Goal: Find specific page/section: Find specific page/section

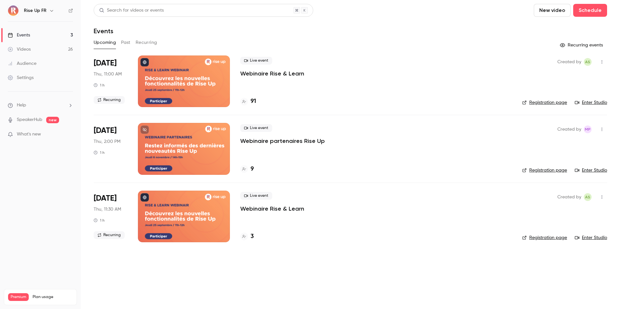
click at [175, 88] on div at bounding box center [184, 82] width 92 height 52
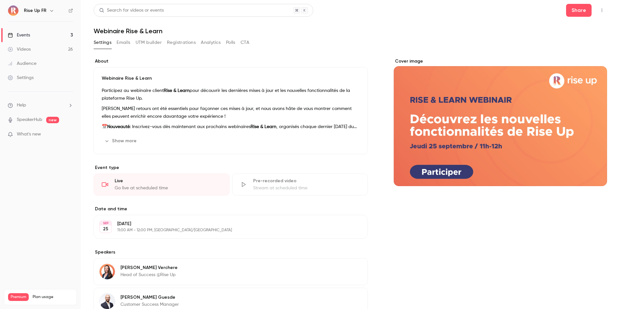
click at [53, 36] on link "Events 3" at bounding box center [40, 35] width 81 height 14
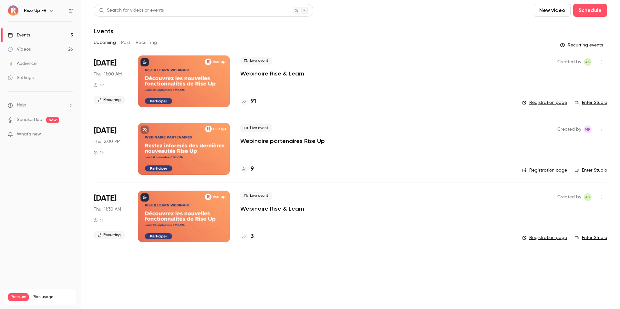
click at [33, 119] on link "SpeakerHub" at bounding box center [30, 120] width 26 height 7
